Goal: Navigation & Orientation: Find specific page/section

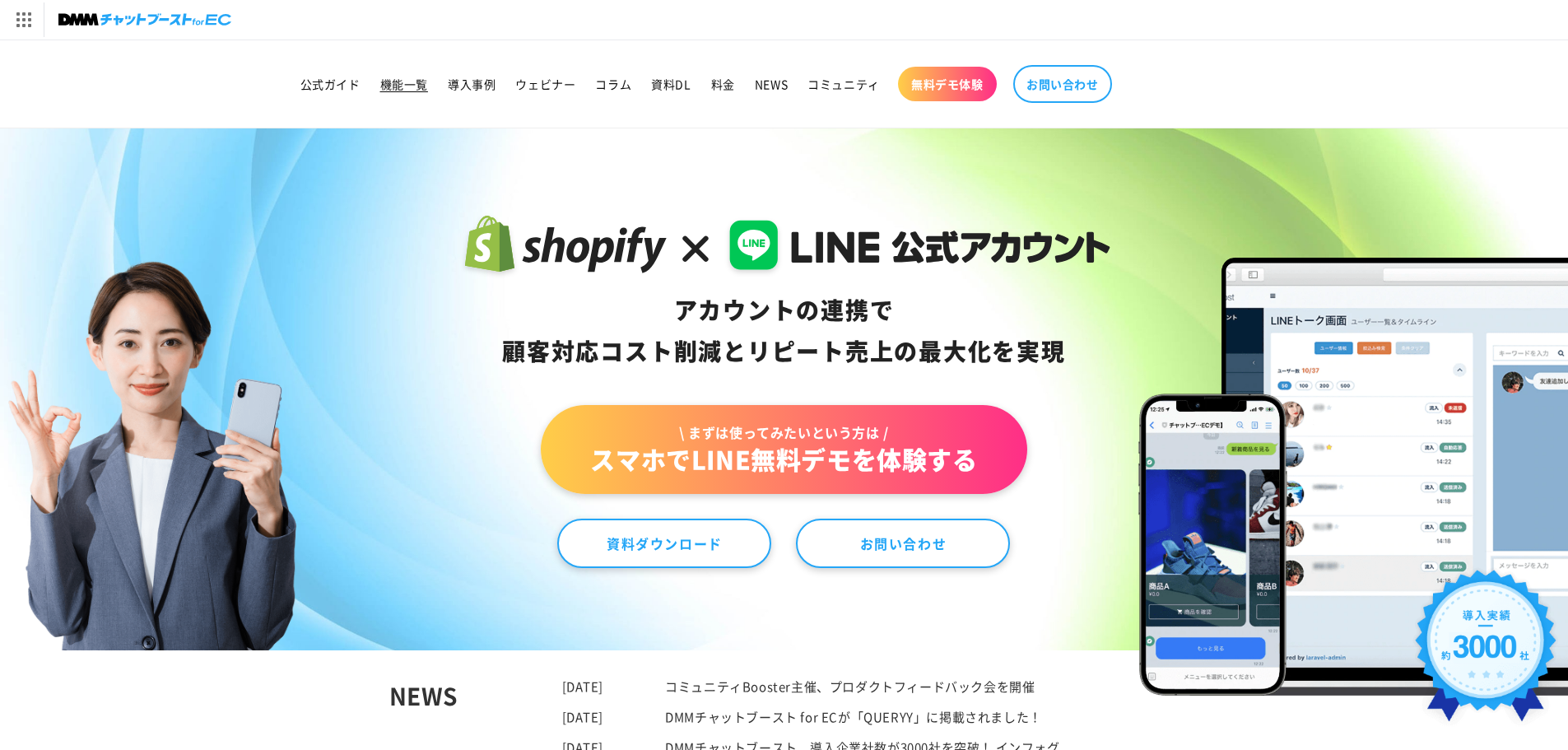
click at [416, 86] on span "機能一覧" at bounding box center [404, 84] width 48 height 15
